Goal: Check status: Check status

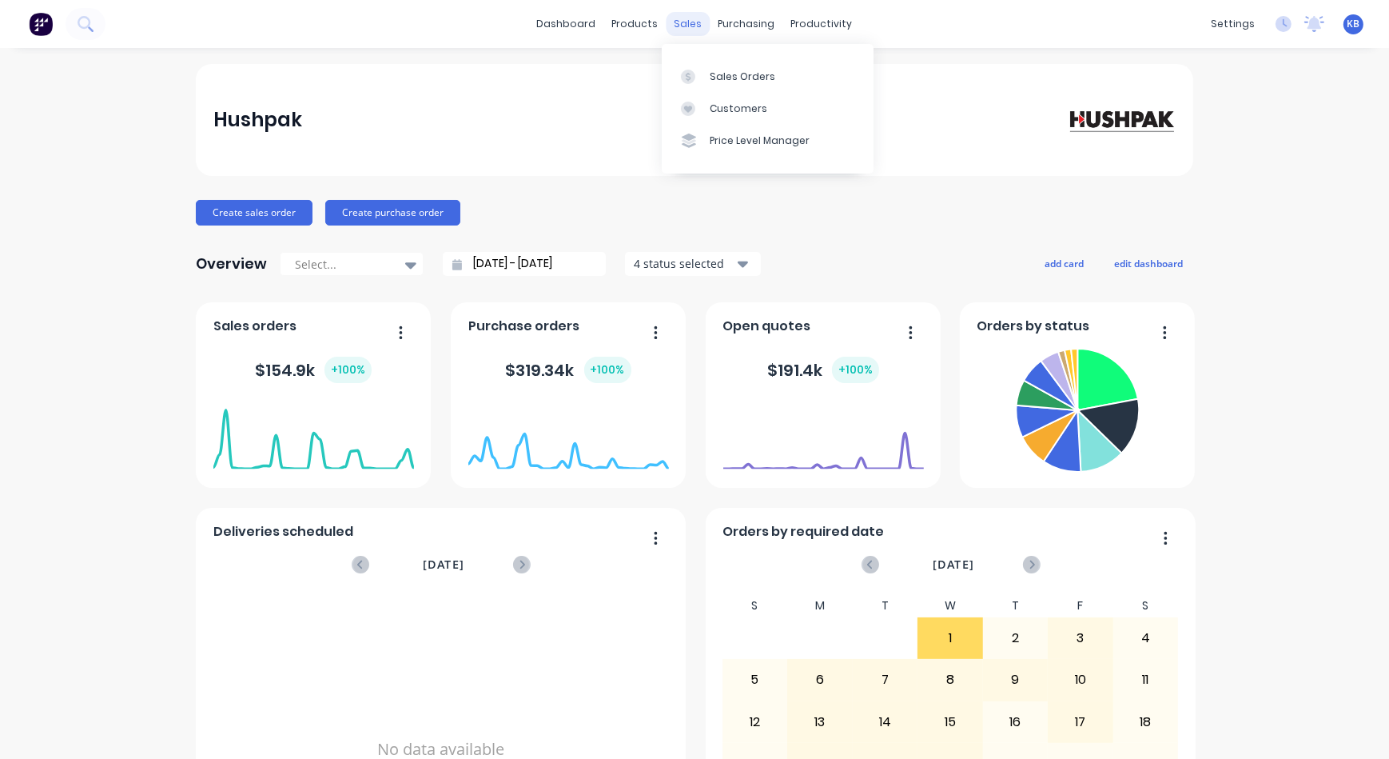
click at [691, 25] on div "sales" at bounding box center [689, 24] width 44 height 24
click at [712, 70] on div "Sales Orders" at bounding box center [743, 77] width 66 height 14
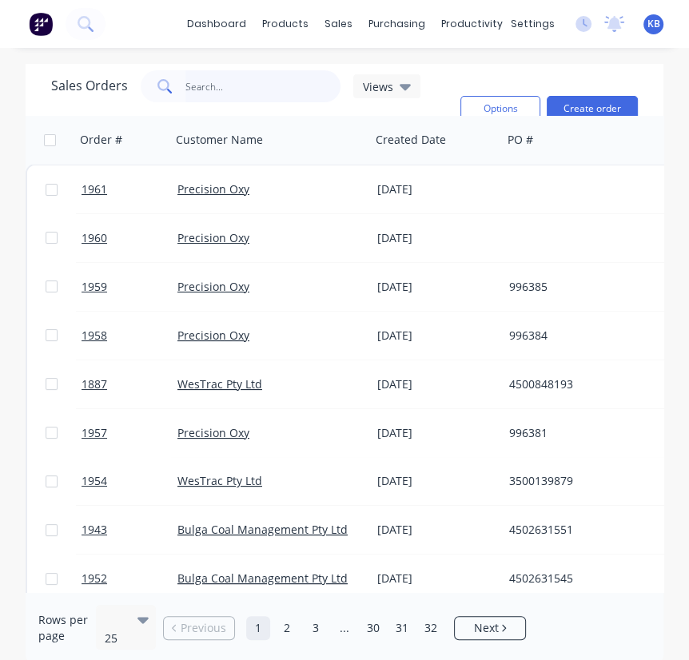
drag, startPoint x: 217, startPoint y: 93, endPoint x: 234, endPoint y: 77, distance: 23.8
click at [234, 77] on input "text" at bounding box center [263, 86] width 156 height 32
paste input "3500138187"
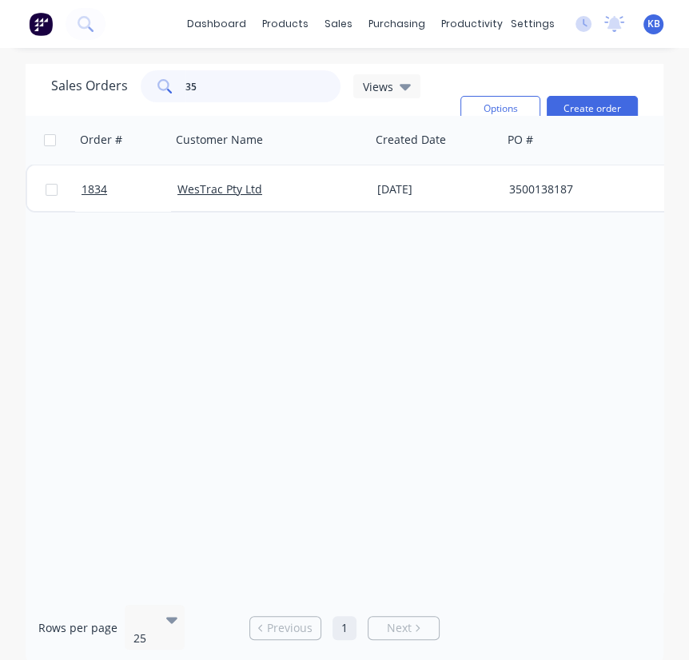
type input "3"
click at [257, 102] on div "Sales Orders 3500138926 Views" at bounding box center [249, 108] width 396 height 77
drag, startPoint x: 257, startPoint y: 88, endPoint x: 160, endPoint y: 95, distance: 97.0
click at [160, 95] on div "3500138926" at bounding box center [241, 86] width 200 height 32
paste input "450083725"
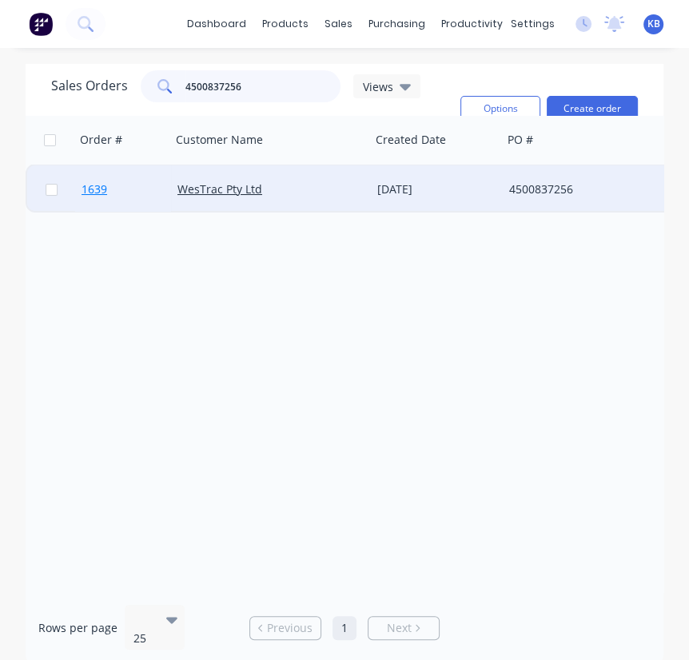
type input "4500837256"
click at [105, 186] on span "1639" at bounding box center [95, 189] width 26 height 16
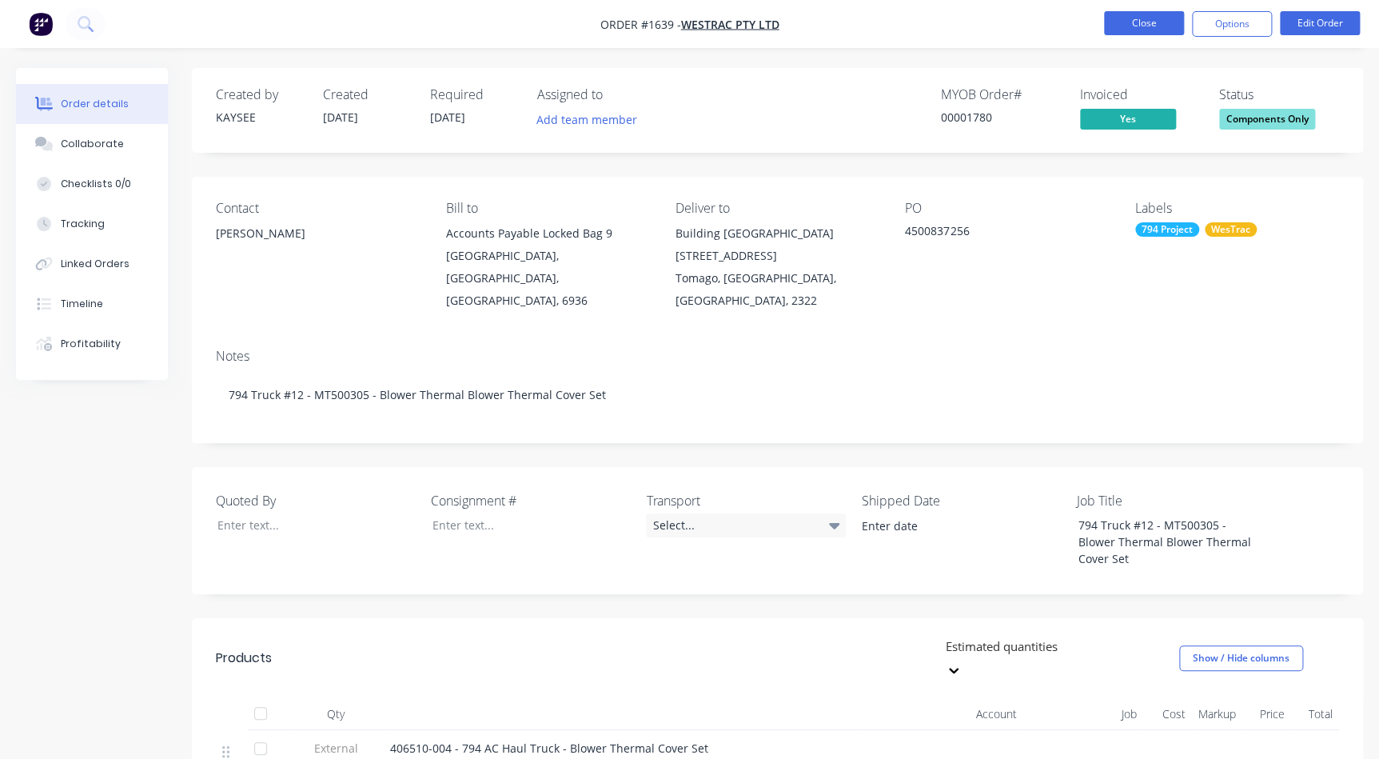
click at [1128, 15] on button "Close" at bounding box center [1144, 23] width 80 height 24
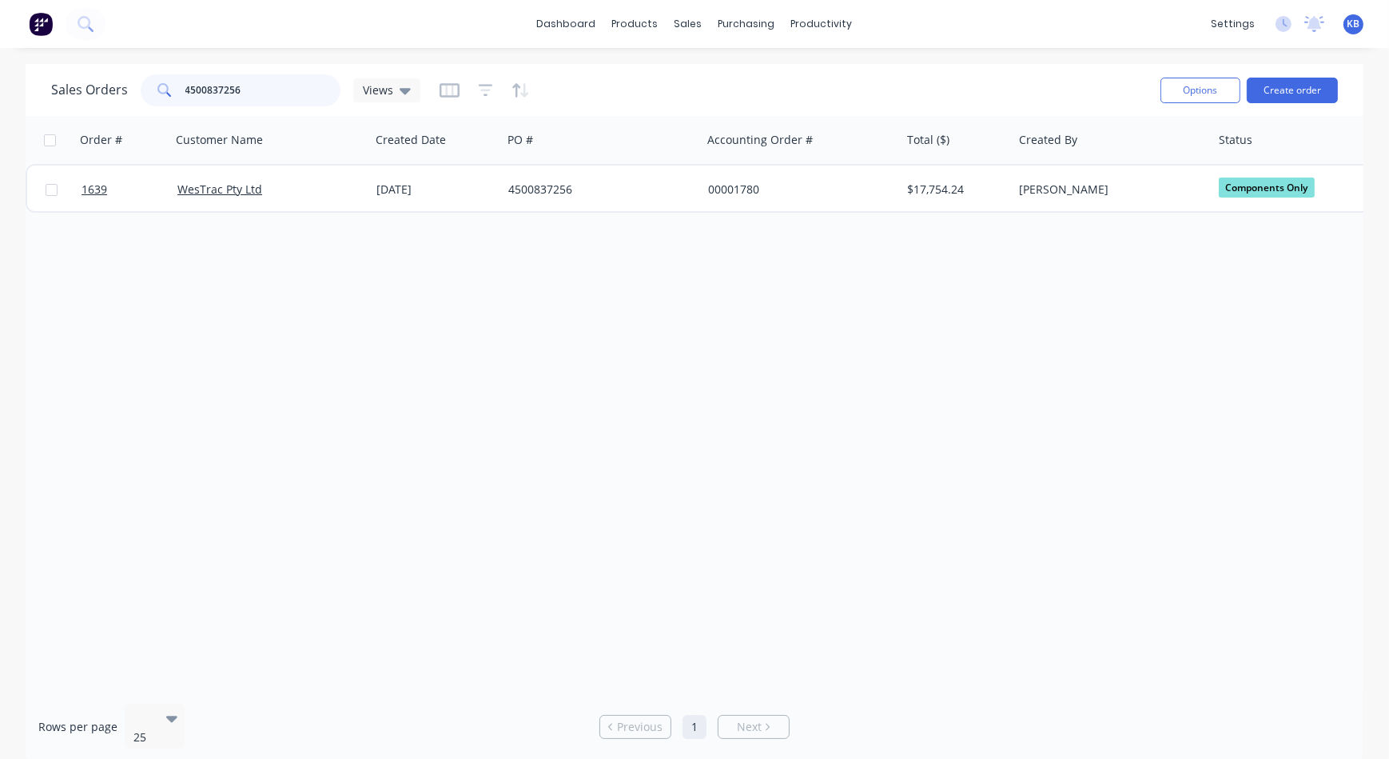
drag, startPoint x: 246, startPoint y: 91, endPoint x: 0, endPoint y: 165, distance: 257.2
click at [0, 165] on html "dashboard products sales purchasing productivity dashboard products Product Cat…" at bounding box center [694, 379] width 1389 height 759
paste input "62"
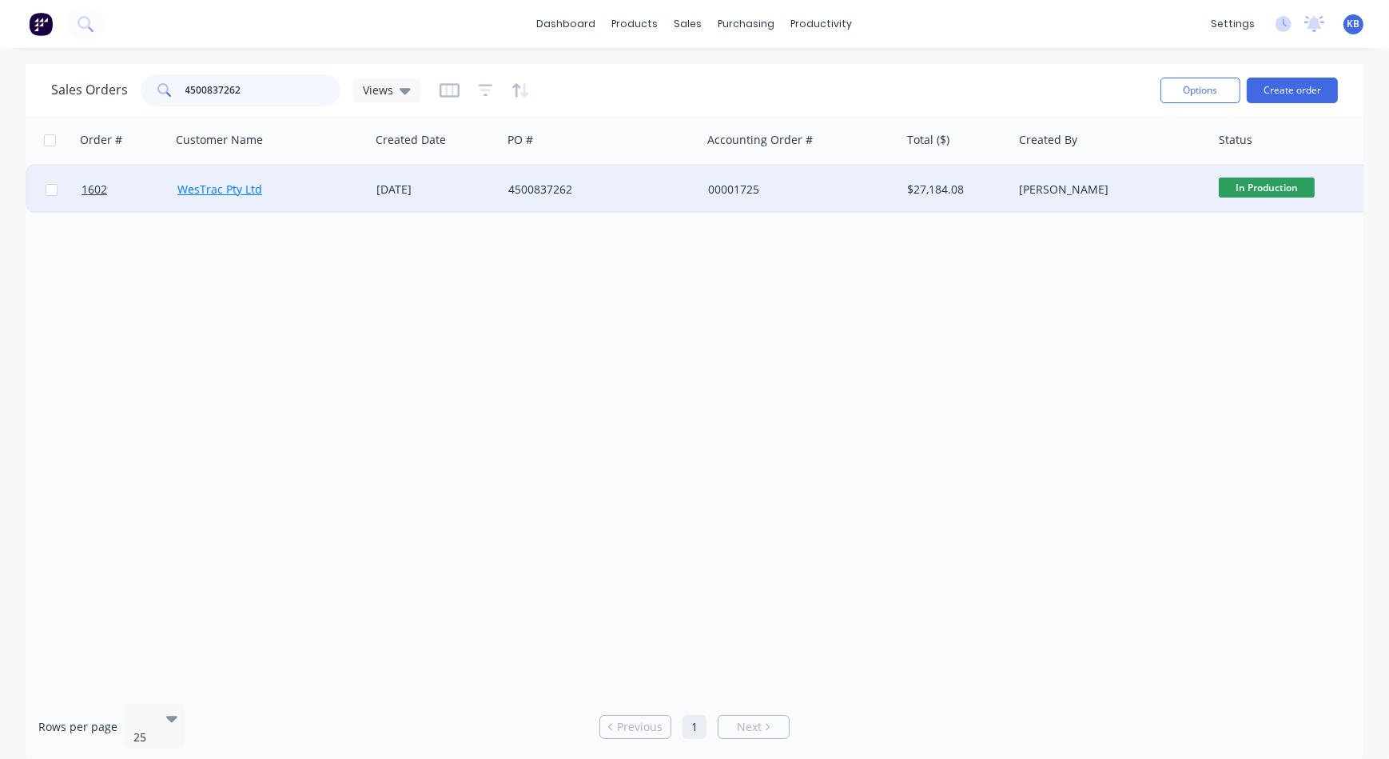
type input "4500837262"
click at [213, 185] on link "WesTrac Pty Ltd" at bounding box center [219, 188] width 85 height 15
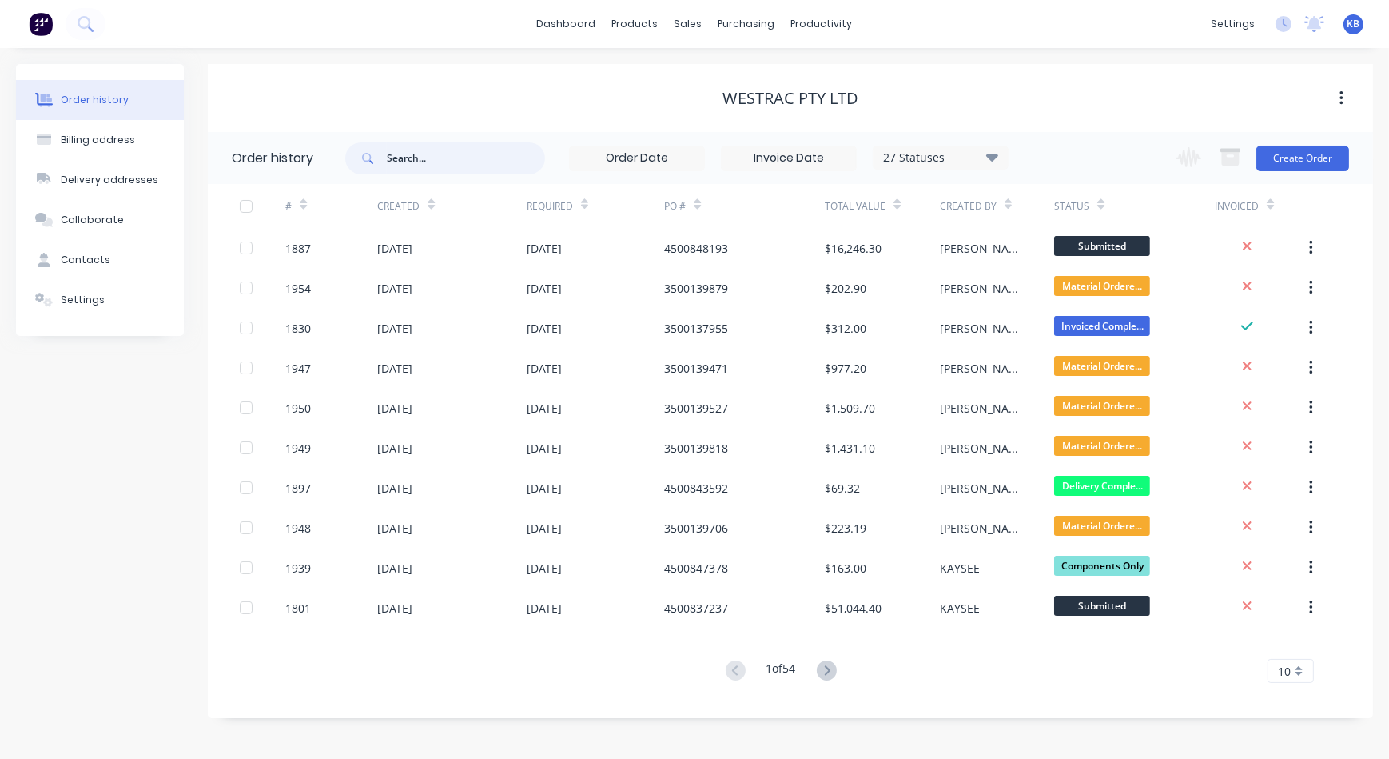
click at [418, 167] on input "text" at bounding box center [466, 158] width 158 height 32
paste input "4500837262"
type input "4500837262"
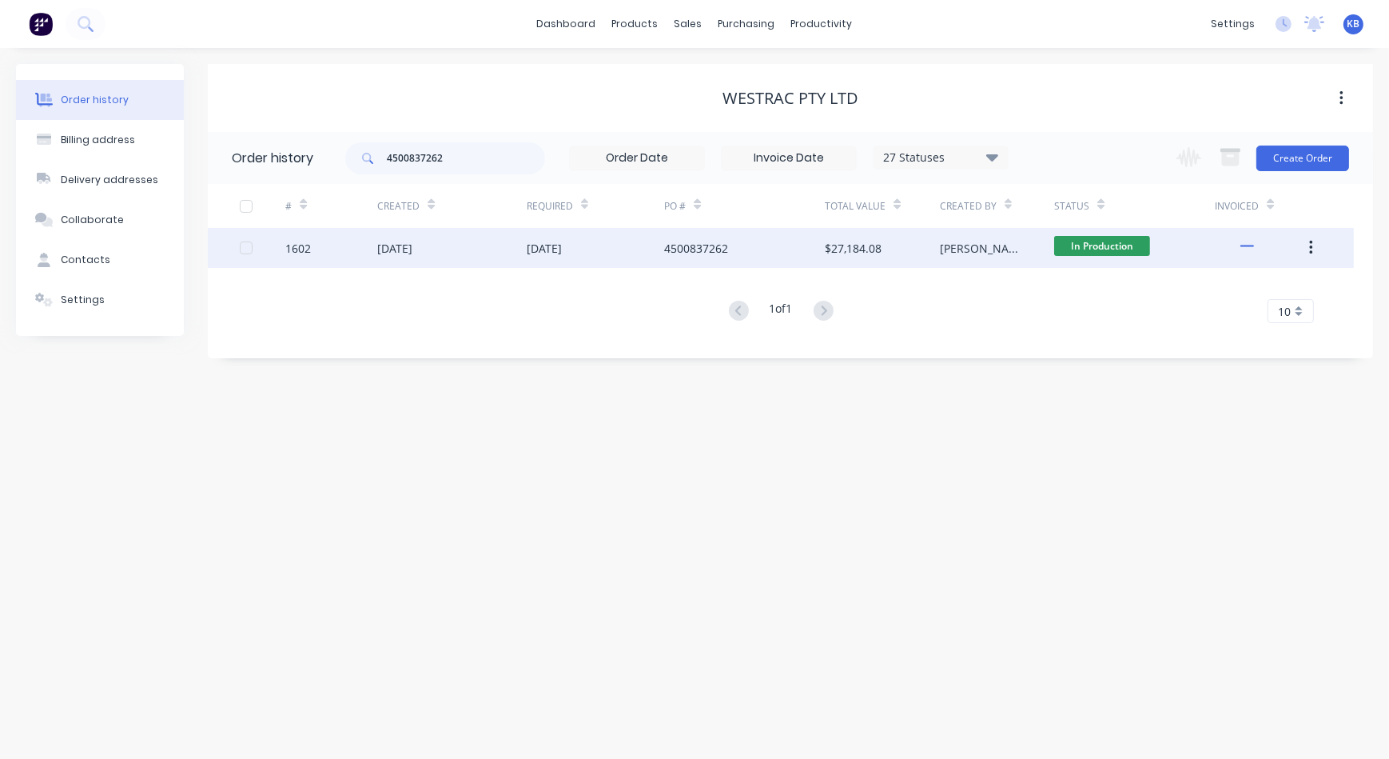
click at [301, 244] on div "1602" at bounding box center [298, 248] width 26 height 17
